Goal: Find specific page/section: Find specific page/section

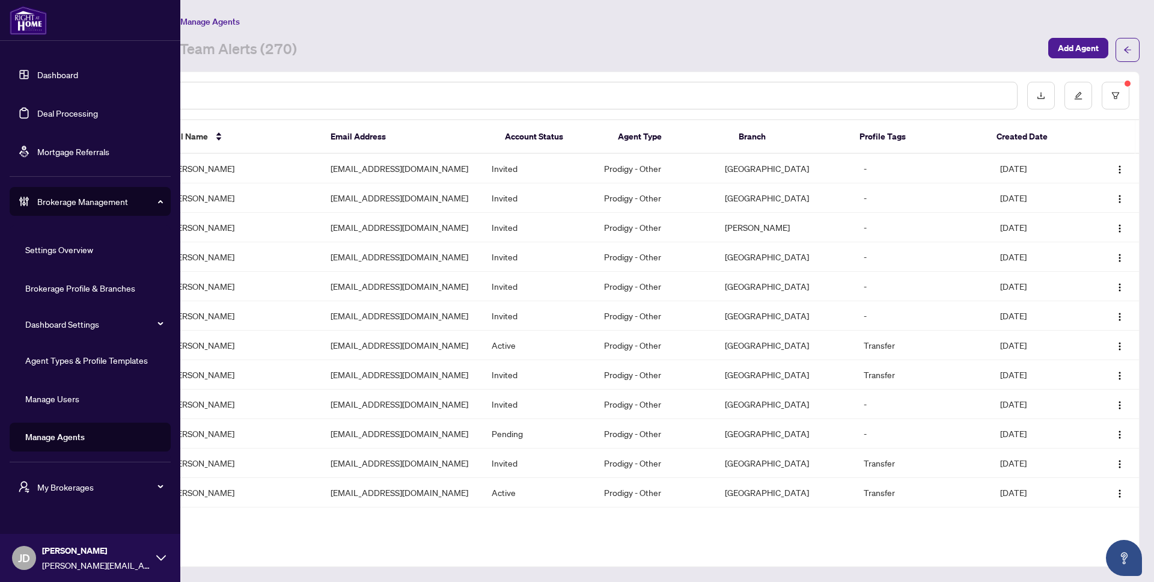
click at [99, 494] on div "My Brokerages" at bounding box center [90, 487] width 161 height 29
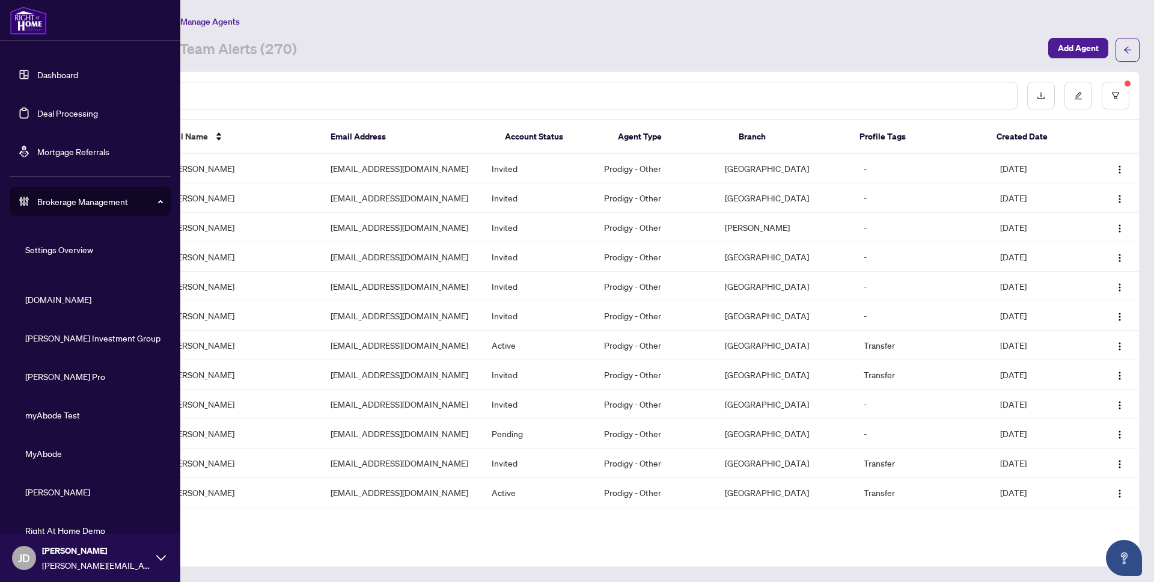
scroll to position [137, 0]
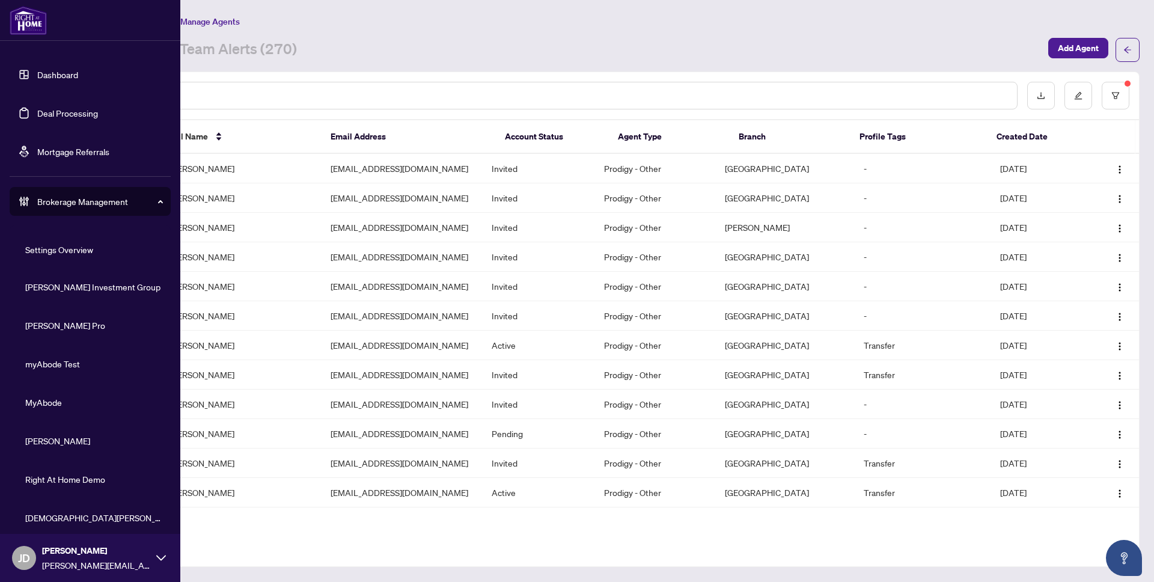
click at [47, 364] on span "myAbode Test" at bounding box center [93, 363] width 137 height 13
